Goal: Ask a question

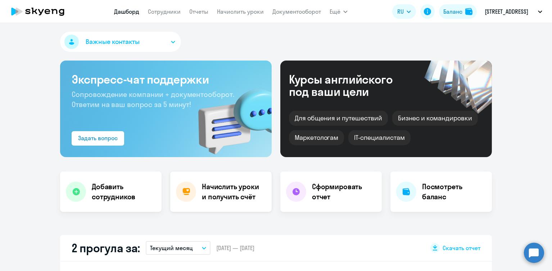
click at [221, 189] on h4 "Начислить уроки и получить счёт" at bounding box center [233, 191] width 63 height 20
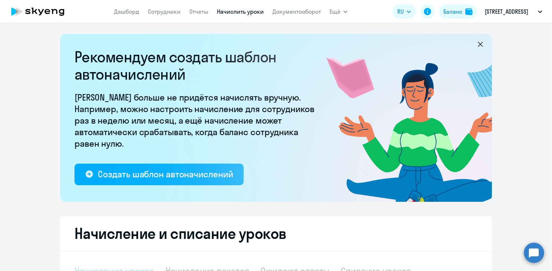
select select "10"
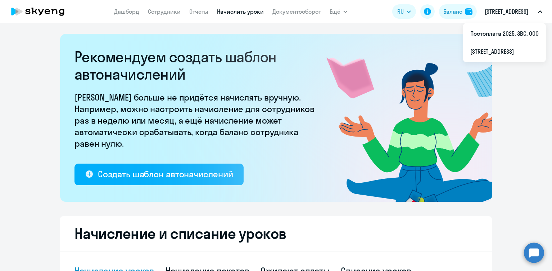
click at [509, 10] on p "[STREET_ADDRESS]" at bounding box center [507, 11] width 44 height 9
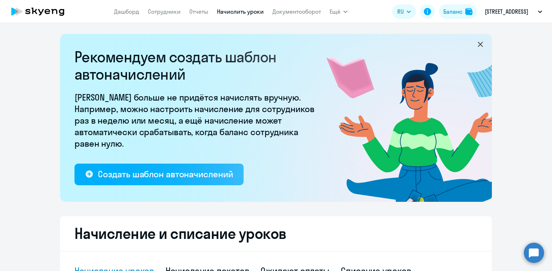
click at [539, 13] on button "[STREET_ADDRESS]" at bounding box center [513, 11] width 65 height 17
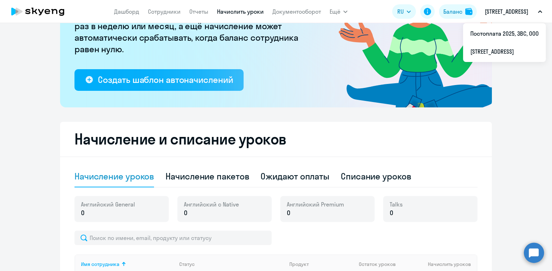
click at [528, 13] on p "[STREET_ADDRESS]" at bounding box center [507, 11] width 44 height 9
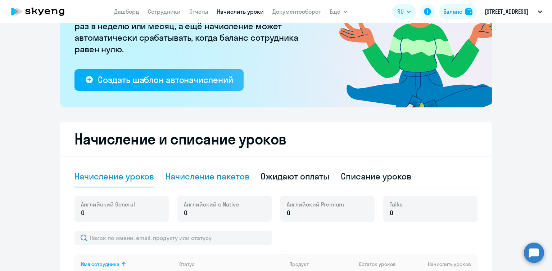
click at [221, 174] on div "Начисление пакетов" at bounding box center [207, 176] width 83 height 12
select select "10"
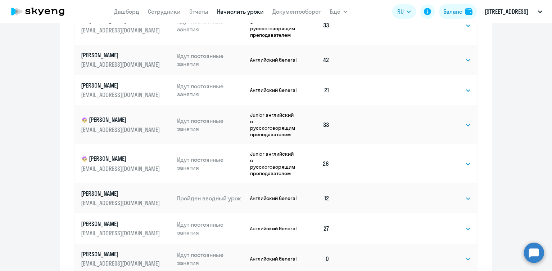
scroll to position [394, 0]
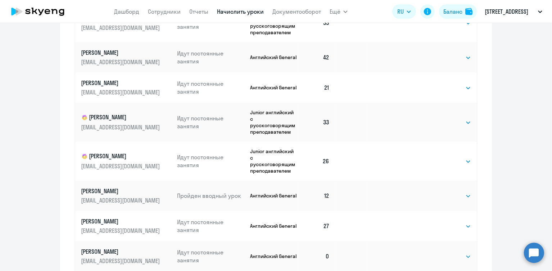
click at [531, 256] on circle at bounding box center [534, 252] width 20 height 20
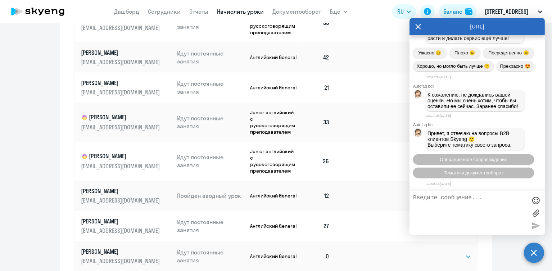
scroll to position [4701, 0]
click at [470, 159] on span "Операционное сопровождение" at bounding box center [474, 159] width 68 height 5
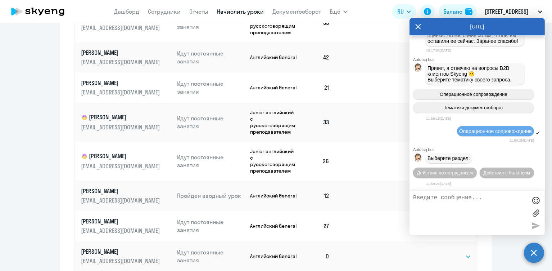
scroll to position [4768, 0]
click at [461, 173] on span "Действия по сотрудникам" at bounding box center [445, 172] width 56 height 5
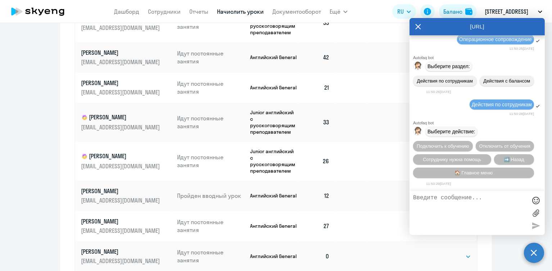
scroll to position [4865, 0]
click at [470, 158] on span "Сотруднику нужна помощь" at bounding box center [452, 159] width 58 height 5
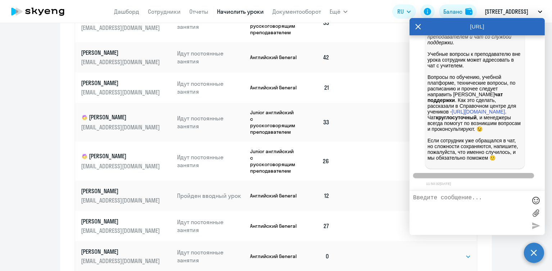
scroll to position [5119, 0]
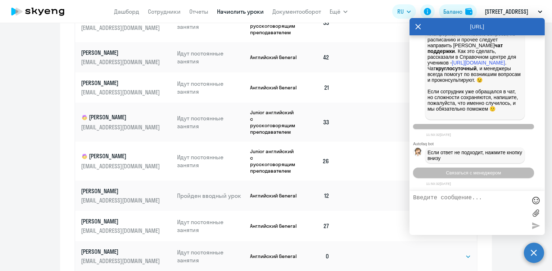
click at [453, 201] on textarea at bounding box center [470, 212] width 114 height 37
type textarea "L"
click at [490, 171] on span "Связаться с менеджером" at bounding box center [473, 172] width 55 height 5
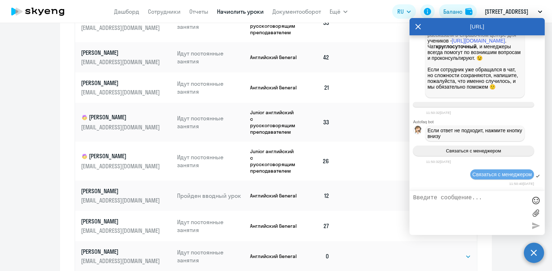
scroll to position [5142, 0]
click at [457, 202] on textarea at bounding box center [470, 212] width 114 height 37
type textarea "Добрый день! Переведите, пожалуйста, сотрудника [PERSON_NAME] на контракт с пос…"
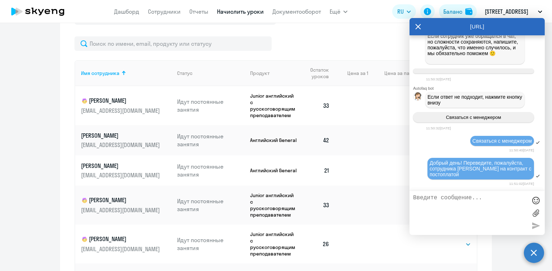
scroll to position [311, 0]
click at [418, 27] on icon at bounding box center [418, 26] width 6 height 17
